Goal: Task Accomplishment & Management: Use online tool/utility

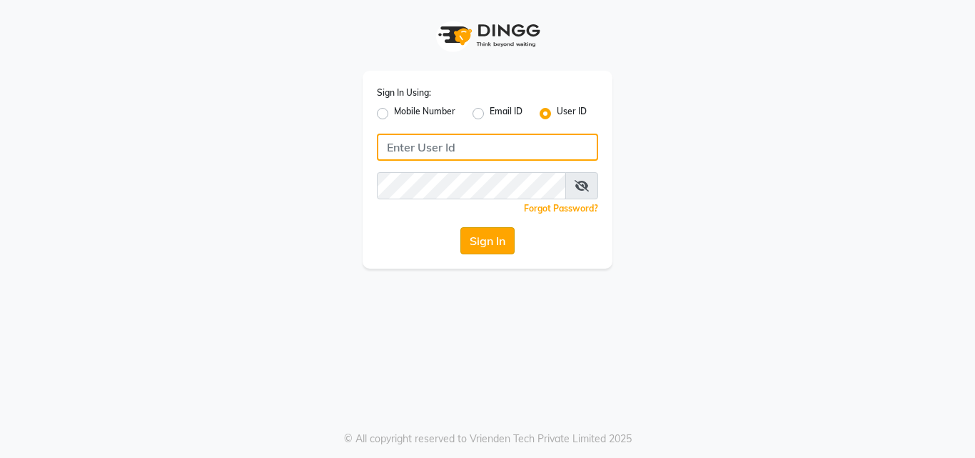
type input "riya"
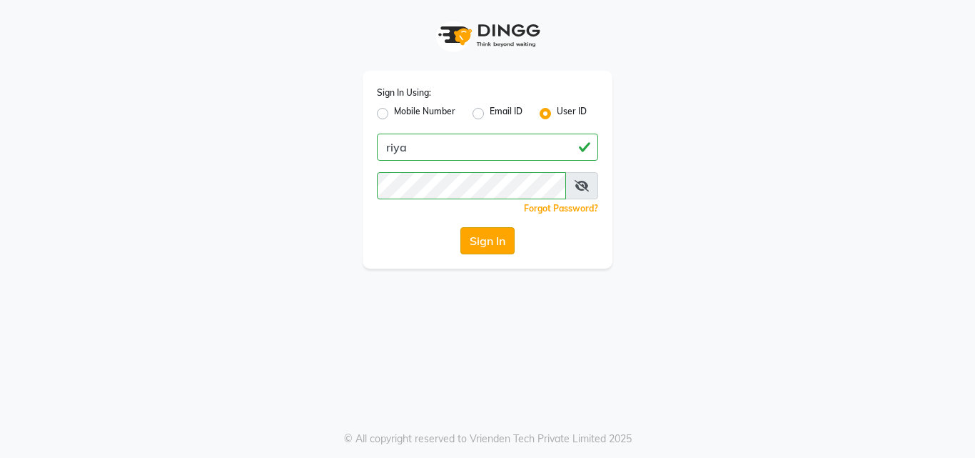
click at [490, 238] on button "Sign In" at bounding box center [487, 240] width 54 height 27
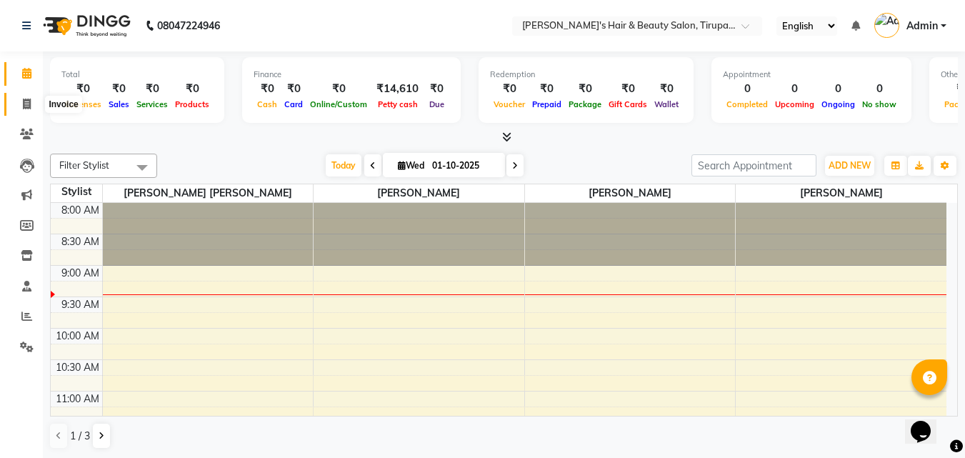
click at [26, 104] on icon at bounding box center [27, 104] width 8 height 11
select select "service"
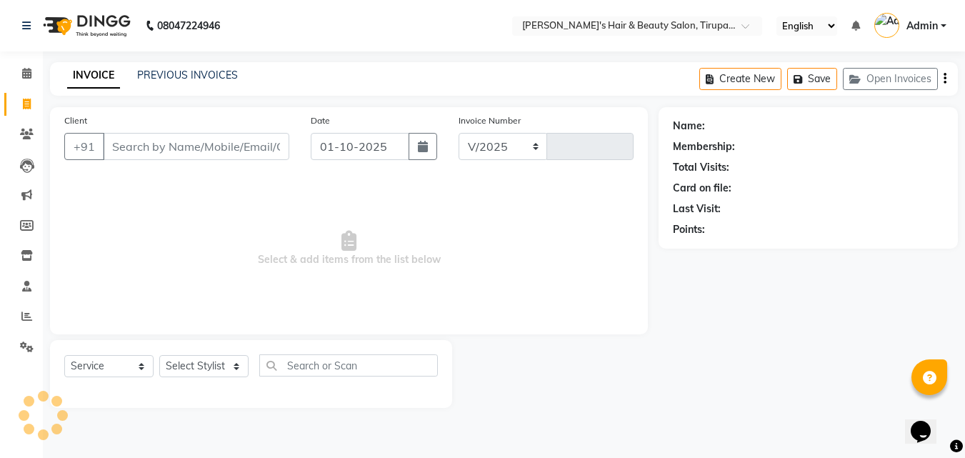
select select "5401"
type input "1602"
